Goal: Information Seeking & Learning: Learn about a topic

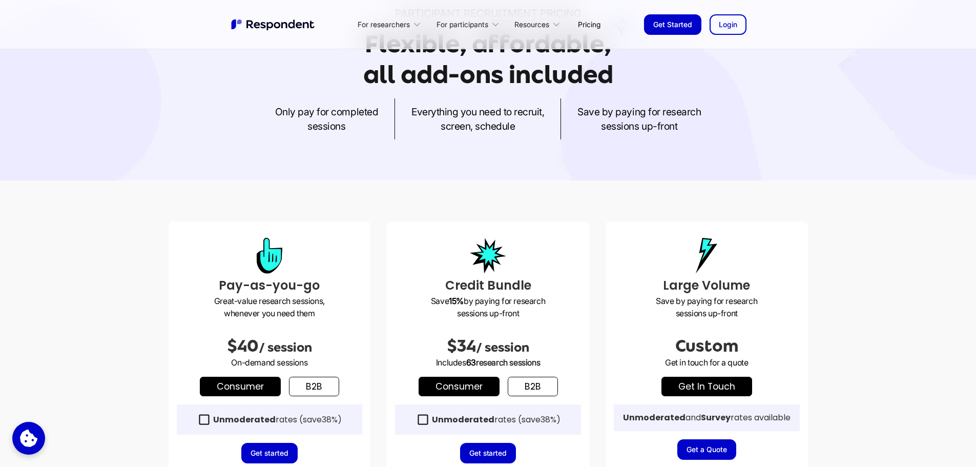
scroll to position [205, 0]
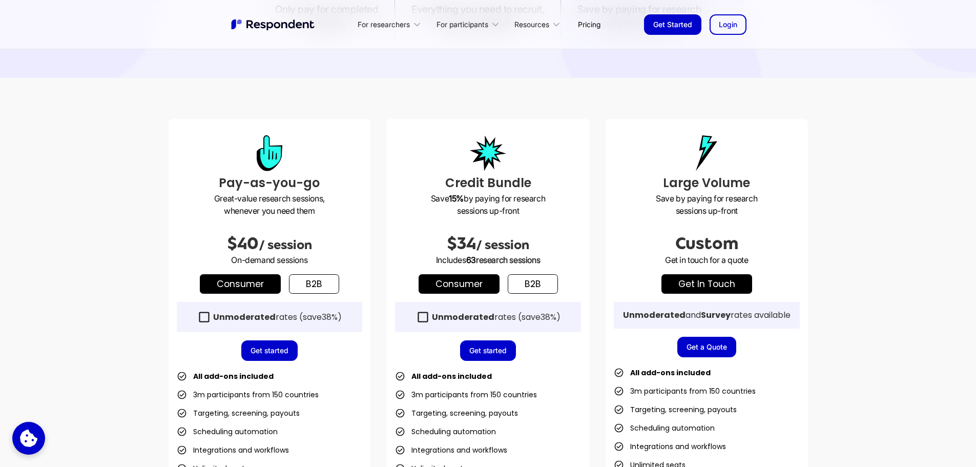
click at [430, 319] on div "Unmoderated rates (save 38% )" at bounding box center [488, 317] width 186 height 30
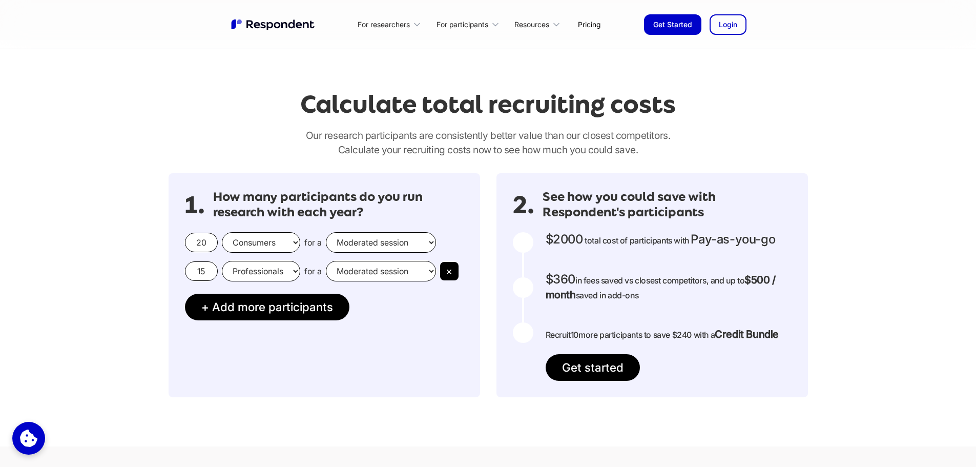
scroll to position [820, 0]
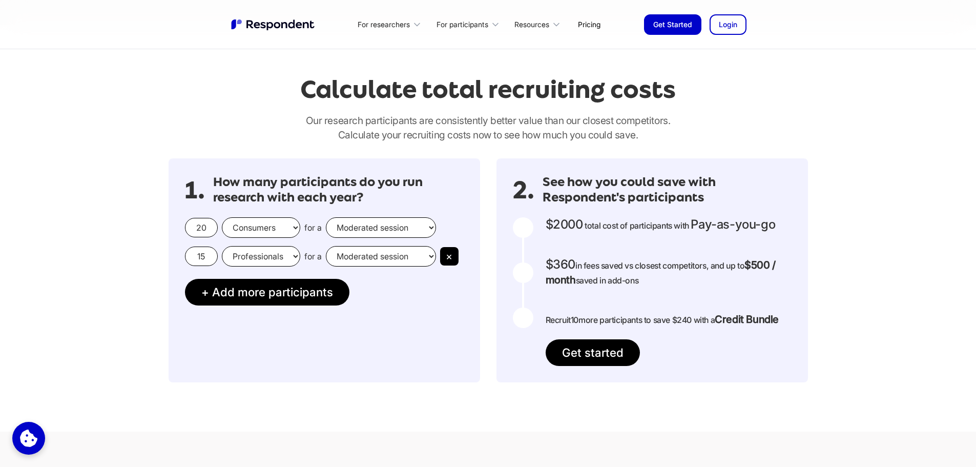
click at [526, 226] on div at bounding box center [523, 227] width 20 height 20
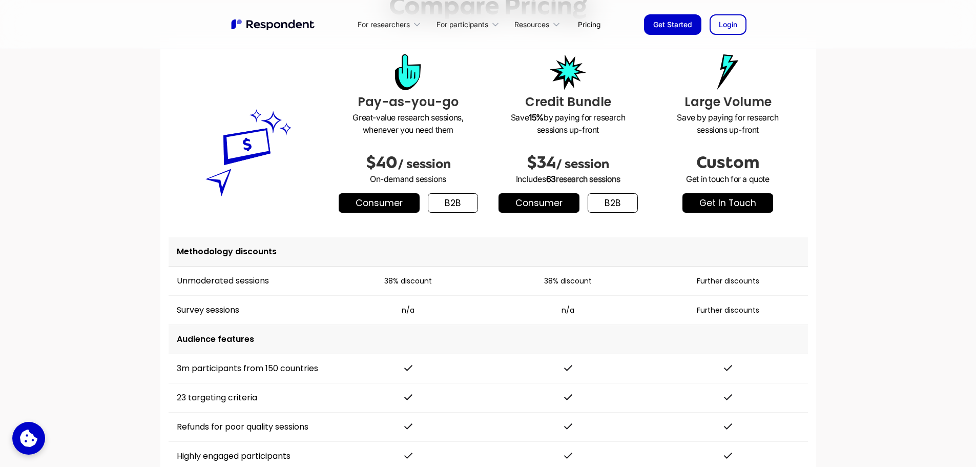
scroll to position [1281, 0]
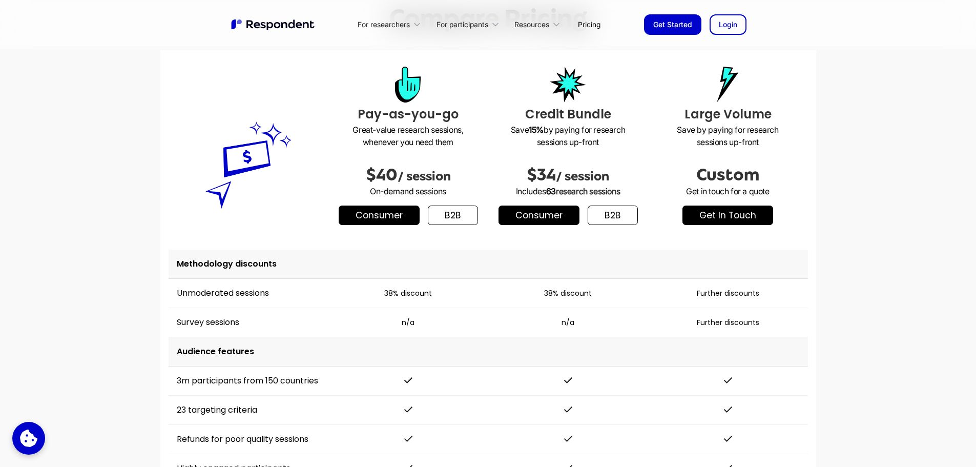
click at [447, 216] on link "b2b" at bounding box center [453, 214] width 50 height 19
click at [389, 220] on link "Consumer" at bounding box center [379, 214] width 81 height 19
click at [606, 205] on div "Credit Bundle Save 15% by paying for research sessions up-front $34 / session I…" at bounding box center [568, 149] width 160 height 199
click at [608, 215] on link "b2b" at bounding box center [613, 214] width 50 height 19
click at [536, 213] on link "Consumer" at bounding box center [538, 214] width 81 height 19
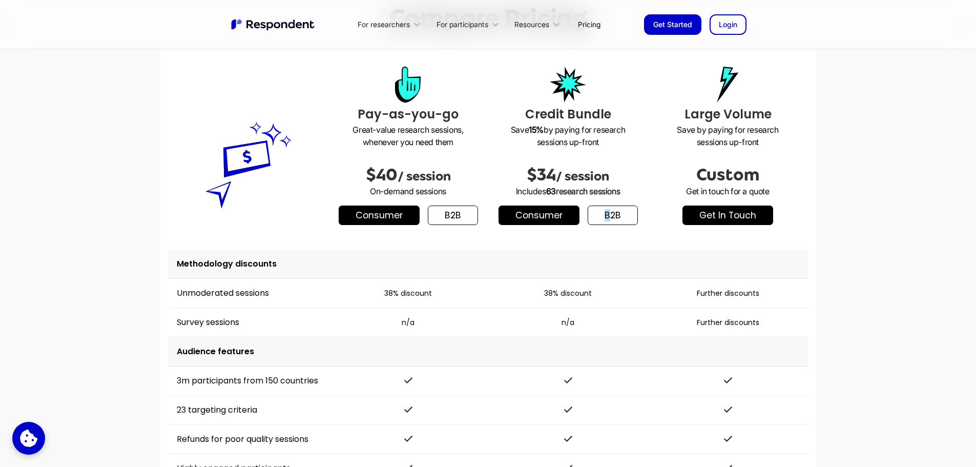
click at [606, 212] on link "b2b" at bounding box center [613, 214] width 50 height 19
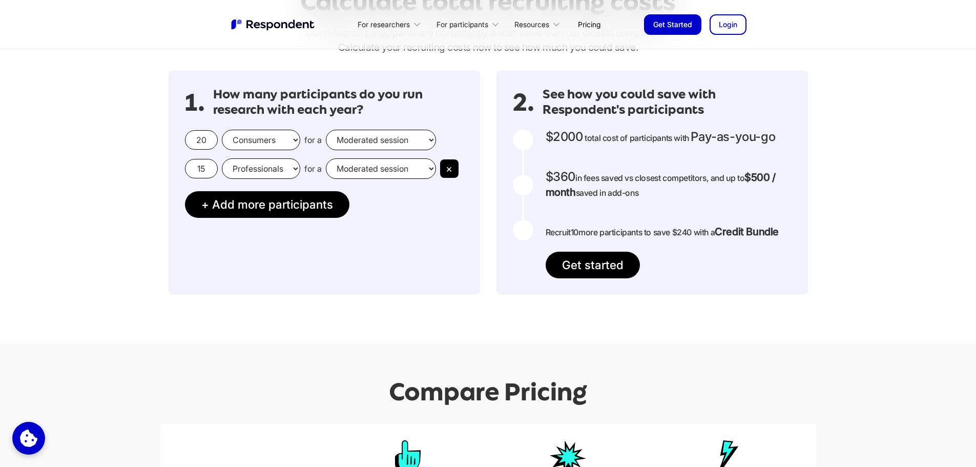
scroll to position [0, 0]
